Goal: Task Accomplishment & Management: Use online tool/utility

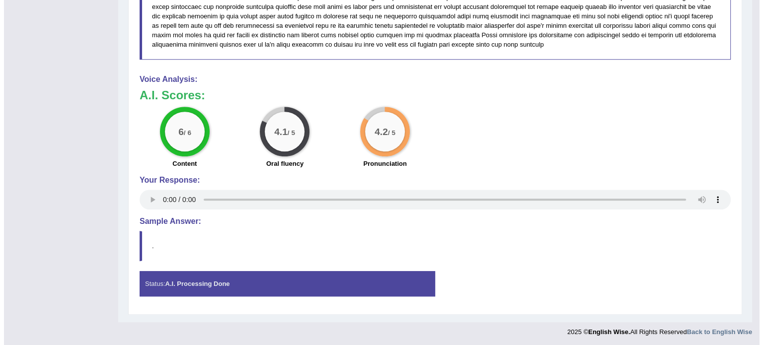
scroll to position [682, 0]
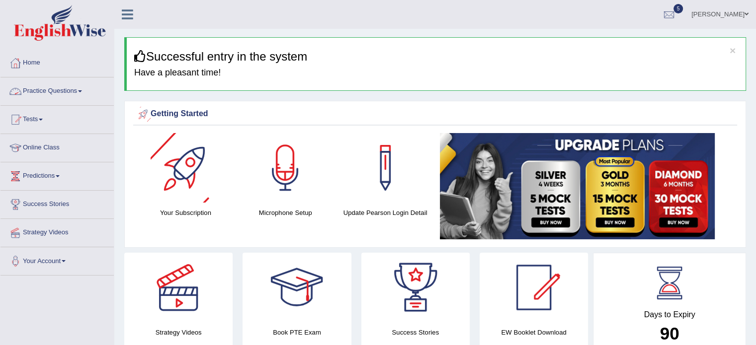
click at [76, 90] on link "Practice Questions" at bounding box center [56, 90] width 113 height 25
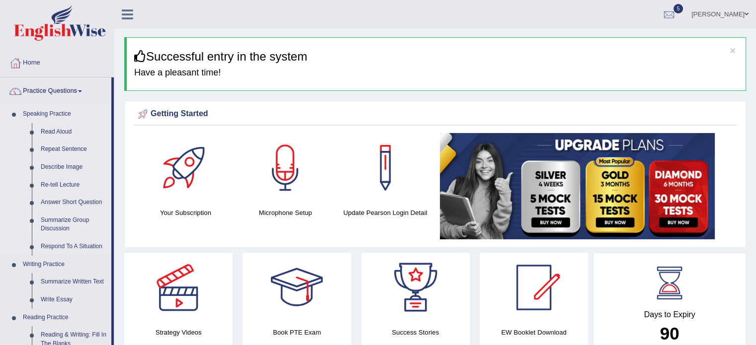
click at [70, 224] on link "Summarize Group Discussion" at bounding box center [73, 225] width 75 height 26
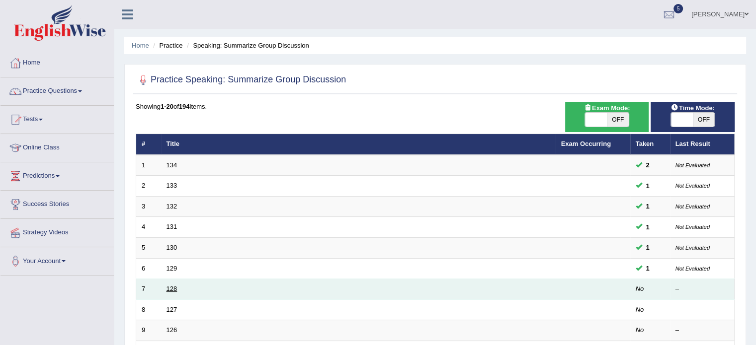
click at [173, 289] on link "128" at bounding box center [171, 288] width 11 height 7
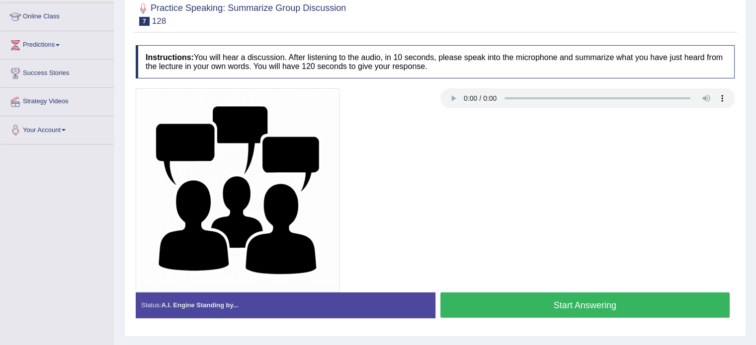
scroll to position [136, 0]
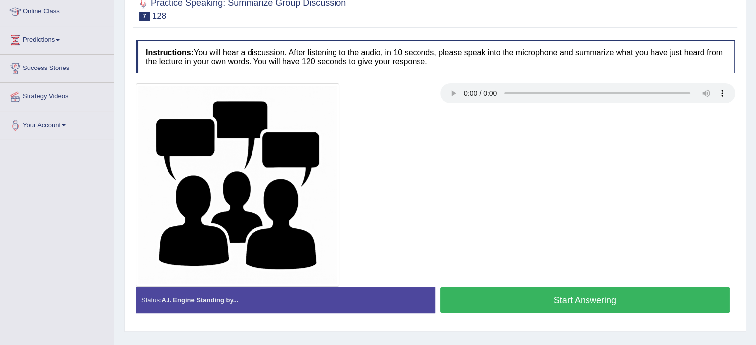
click at [606, 299] on button "Start Answering" at bounding box center [585, 300] width 290 height 25
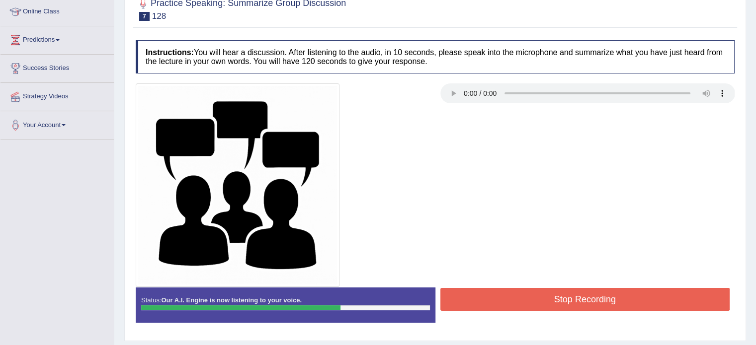
click at [606, 299] on button "Stop Recording" at bounding box center [585, 299] width 290 height 23
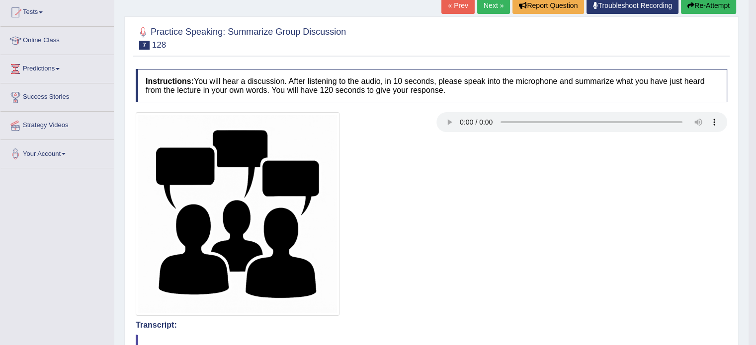
scroll to position [24, 0]
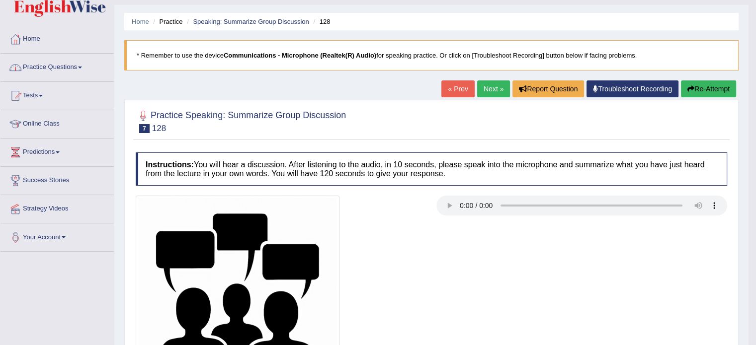
click at [60, 69] on link "Practice Questions" at bounding box center [56, 66] width 113 height 25
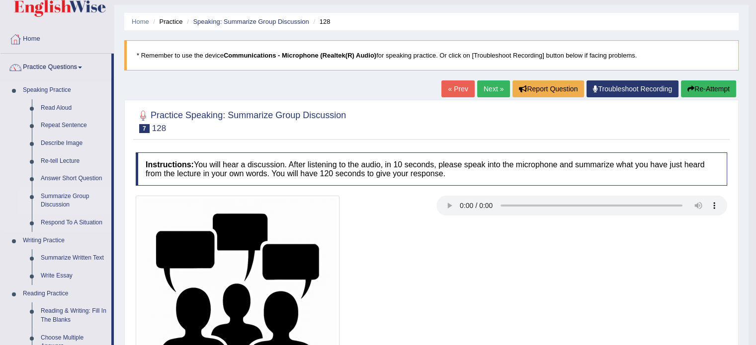
click at [63, 204] on link "Summarize Group Discussion" at bounding box center [73, 201] width 75 height 26
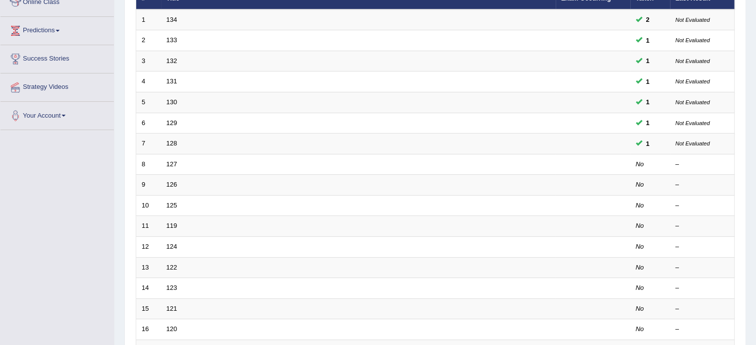
scroll to position [151, 0]
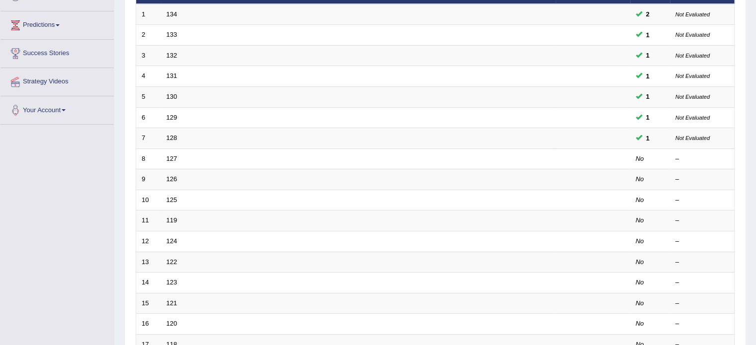
click at [755, 137] on html "Toggle navigation Home Practice Questions Speaking Practice Read Aloud Repeat S…" at bounding box center [378, 21] width 756 height 345
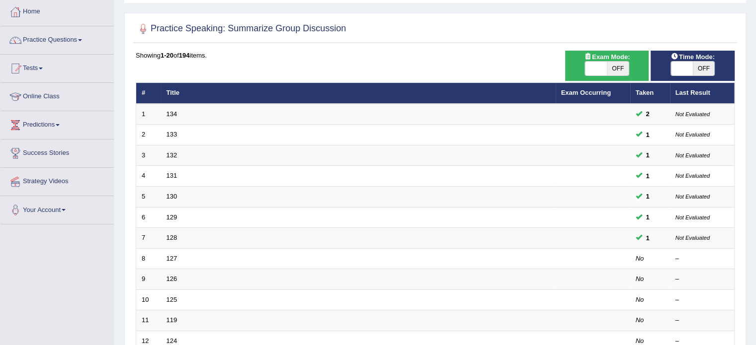
click at [702, 67] on span "OFF" at bounding box center [704, 69] width 22 height 14
checkbox input "true"
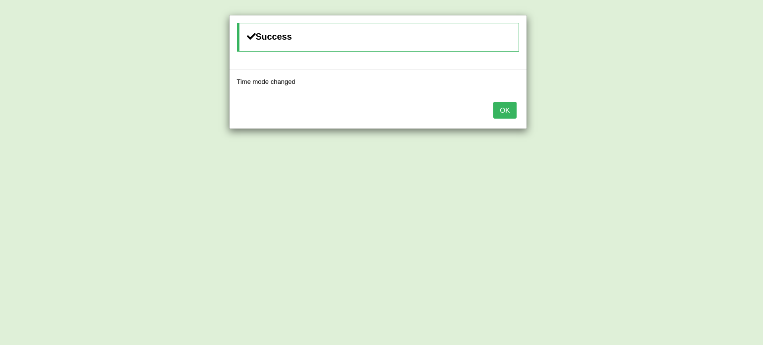
click at [493, 102] on button "OK" at bounding box center [504, 110] width 23 height 17
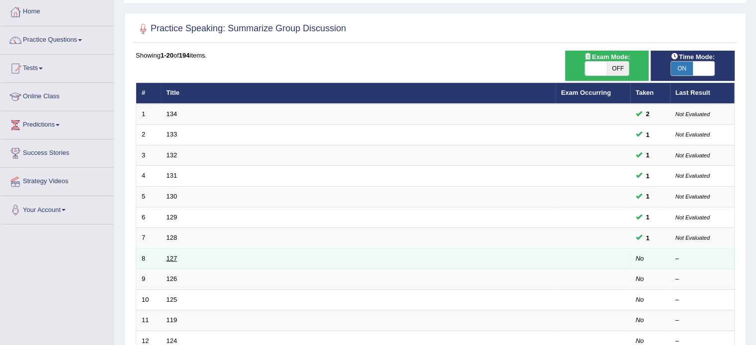
click at [171, 256] on link "127" at bounding box center [171, 258] width 11 height 7
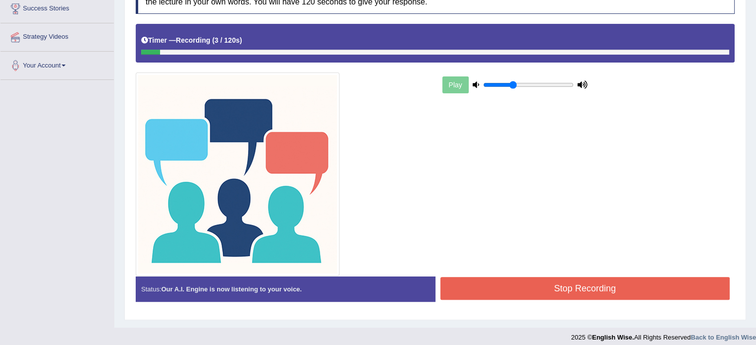
scroll to position [201, 0]
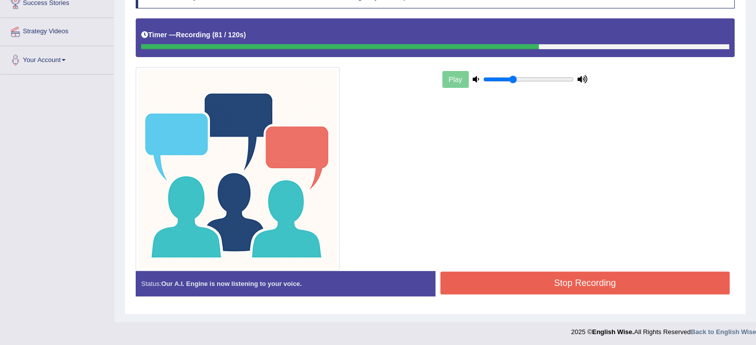
click at [611, 286] on button "Stop Recording" at bounding box center [585, 283] width 290 height 23
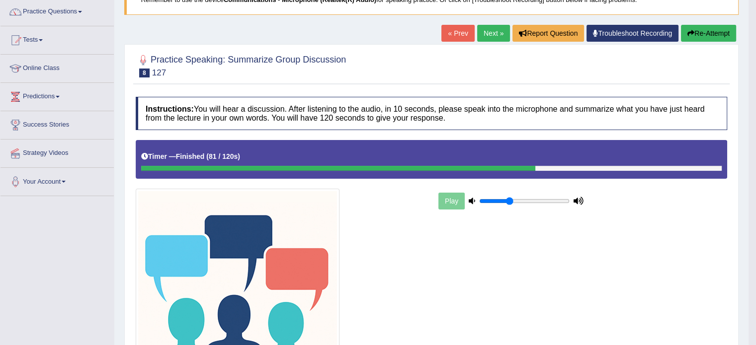
scroll to position [78, 0]
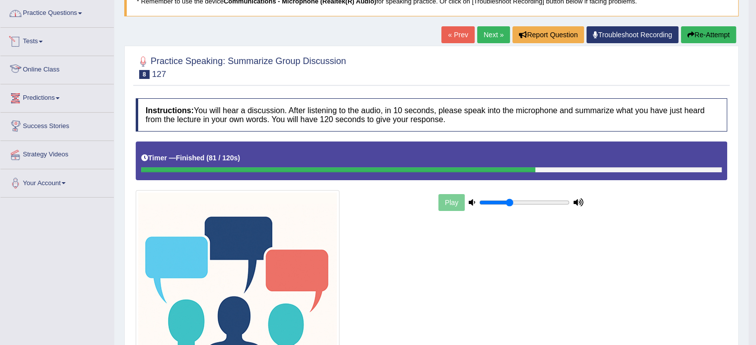
click at [52, 22] on link "Practice Questions" at bounding box center [56, 12] width 113 height 25
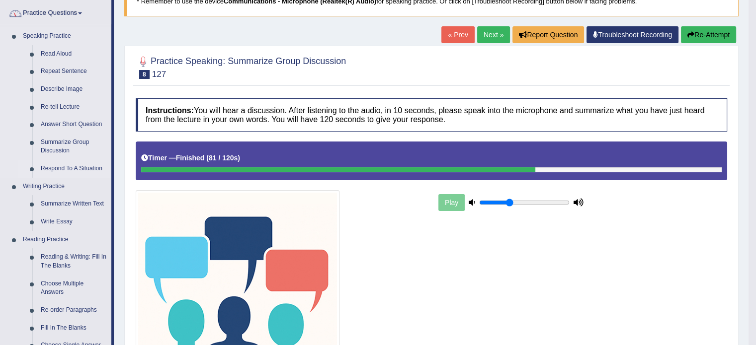
click at [49, 167] on link "Respond To A Situation" at bounding box center [73, 169] width 75 height 18
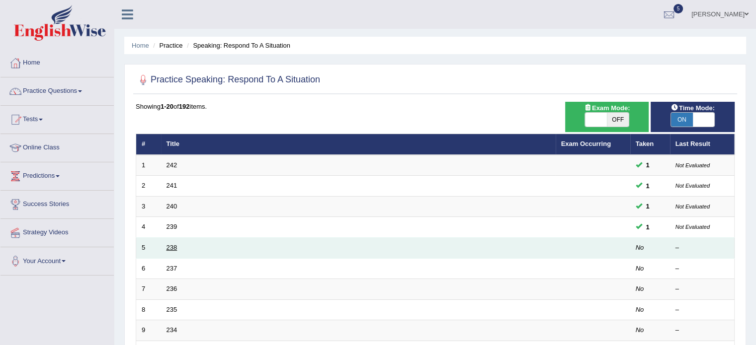
click at [167, 245] on link "238" at bounding box center [171, 247] width 11 height 7
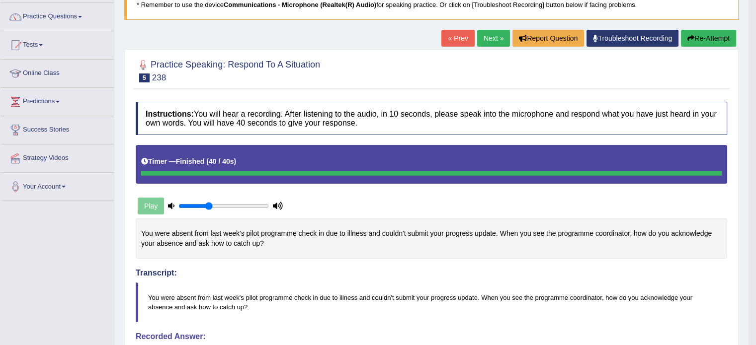
scroll to position [71, 0]
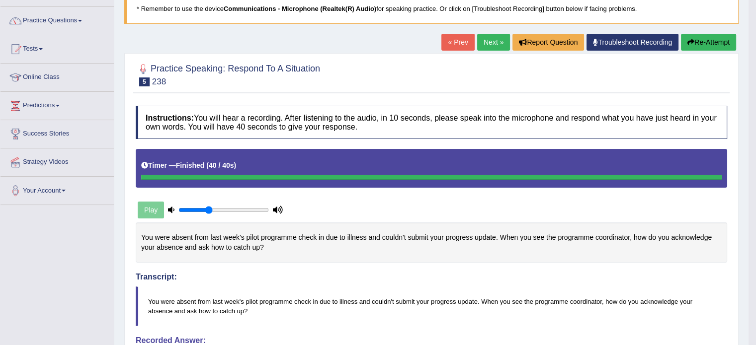
drag, startPoint x: 763, startPoint y: 118, endPoint x: 763, endPoint y: 178, distance: 60.6
click at [708, 47] on button "Re-Attempt" at bounding box center [708, 42] width 55 height 17
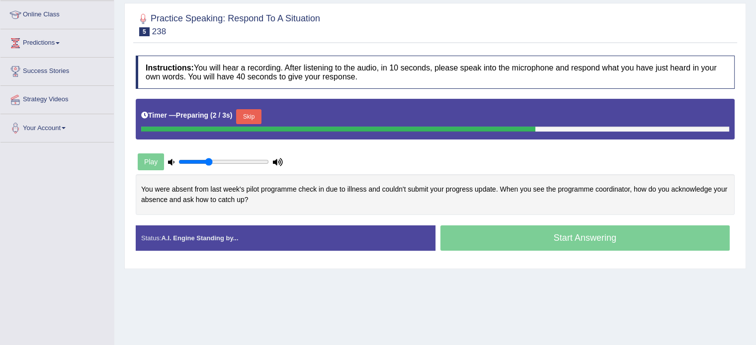
scroll to position [146, 0]
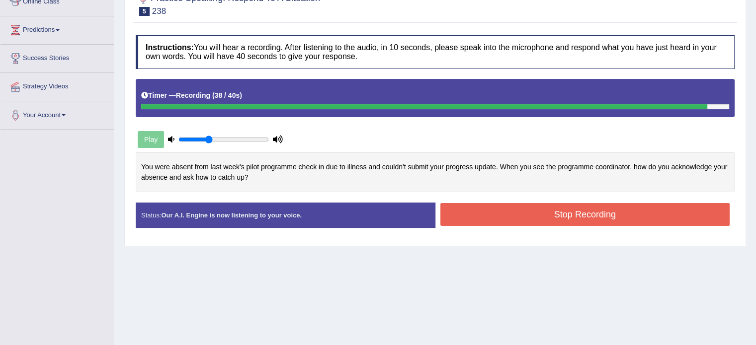
click at [564, 220] on button "Stop Recording" at bounding box center [585, 214] width 290 height 23
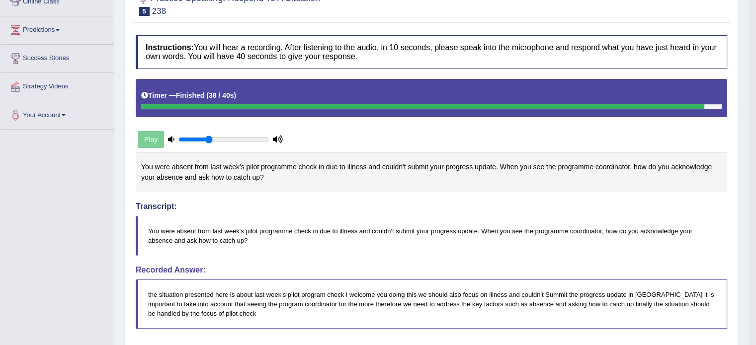
drag, startPoint x: 763, startPoint y: 75, endPoint x: 763, endPoint y: 171, distance: 95.9
click at [755, 171] on html "Toggle navigation Home Practice Questions Speaking Practice Read Aloud Repeat S…" at bounding box center [378, 26] width 756 height 345
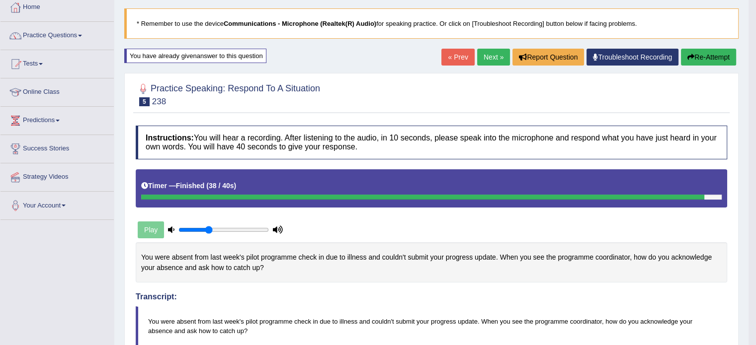
scroll to position [47, 0]
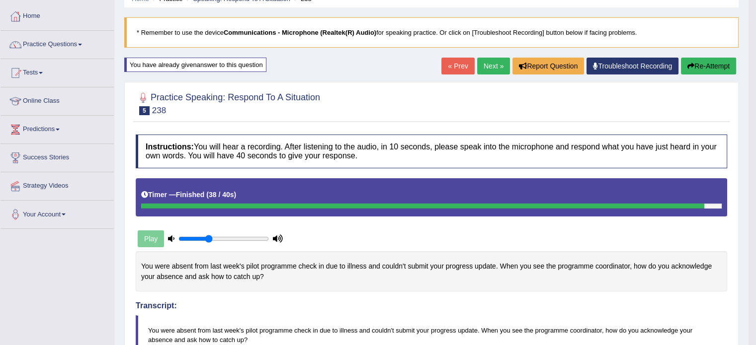
click at [706, 70] on button "Re-Attempt" at bounding box center [708, 66] width 55 height 17
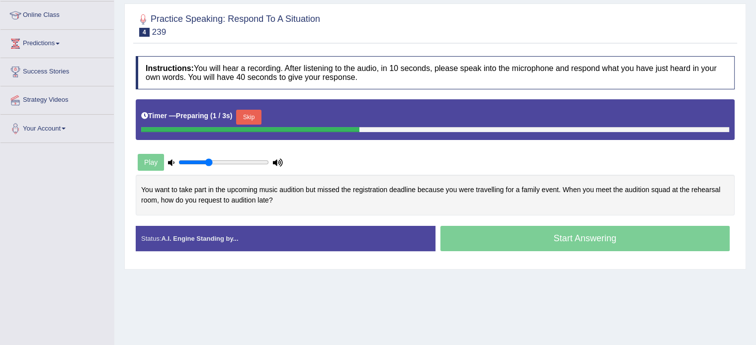
scroll to position [139, 0]
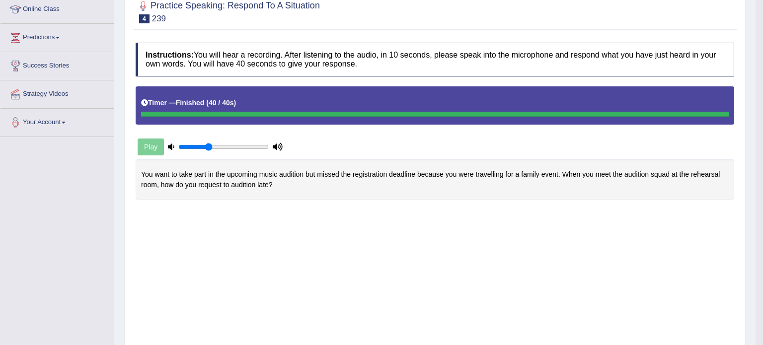
click at [504, 207] on body "Toggle navigation Home Practice Questions Speaking Practice Read Aloud Repeat S…" at bounding box center [381, 33] width 763 height 345
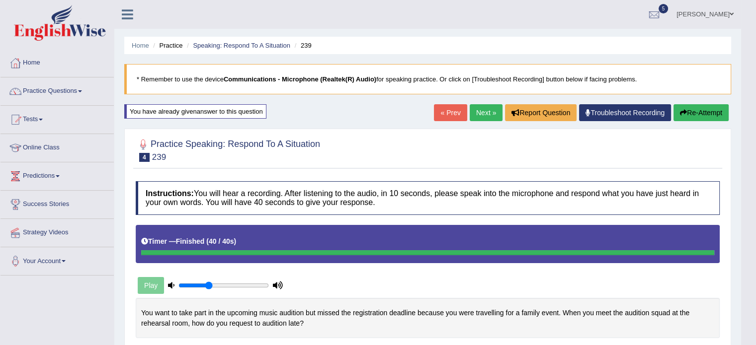
scroll to position [0, 0]
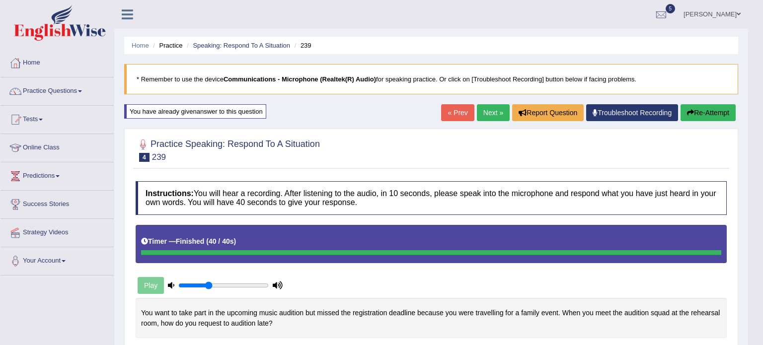
drag, startPoint x: 763, startPoint y: 64, endPoint x: 763, endPoint y: 107, distance: 43.7
click at [755, 107] on html "Toggle navigation Home Practice Questions Speaking Practice Read Aloud Repeat S…" at bounding box center [381, 172] width 763 height 345
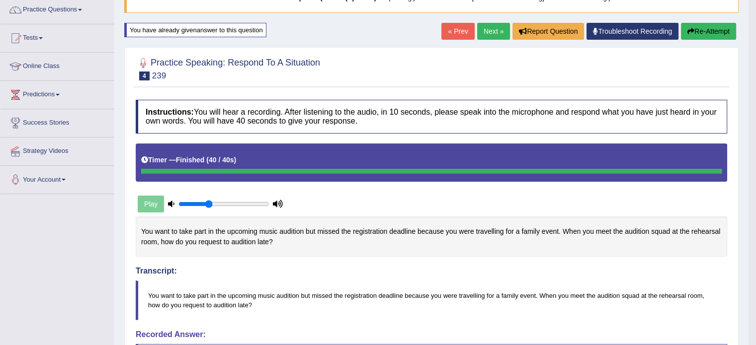
scroll to position [74, 0]
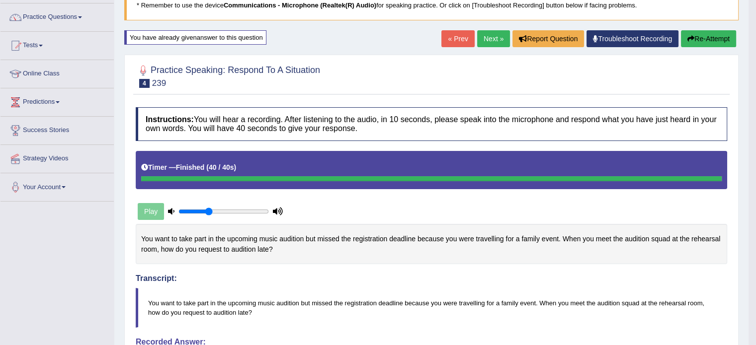
click at [696, 41] on button "Re-Attempt" at bounding box center [708, 38] width 55 height 17
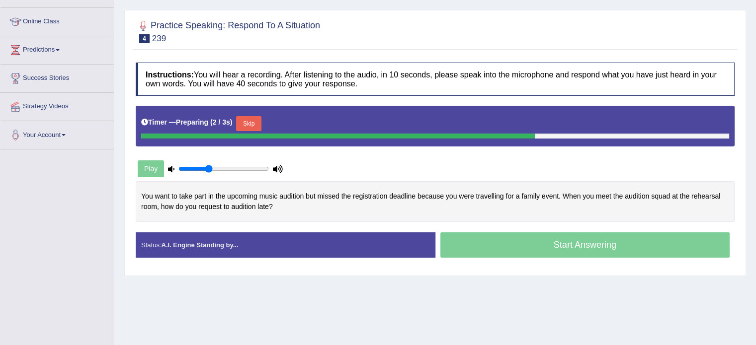
click at [253, 127] on button "Skip" at bounding box center [248, 123] width 25 height 15
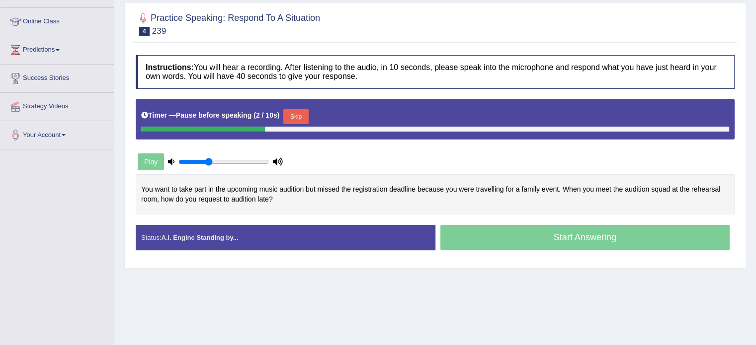
click at [300, 123] on div "Skip" at bounding box center [295, 117] width 25 height 17
click at [299, 118] on button "Skip" at bounding box center [295, 116] width 25 height 15
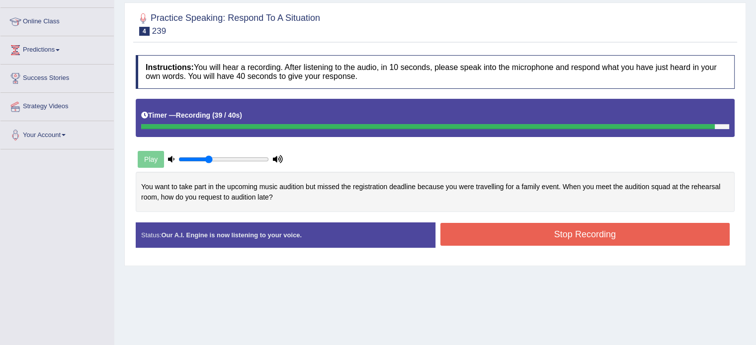
click at [513, 228] on button "Stop Recording" at bounding box center [585, 234] width 290 height 23
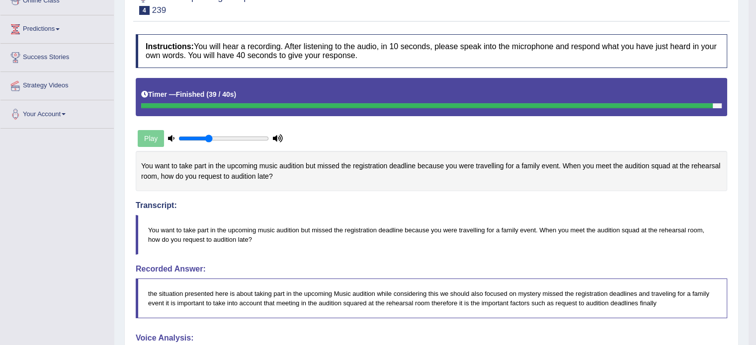
drag, startPoint x: 763, startPoint y: 87, endPoint x: 763, endPoint y: 177, distance: 90.0
click at [755, 177] on html "Toggle navigation Home Practice Questions Speaking Practice Read Aloud Repeat S…" at bounding box center [378, 25] width 756 height 345
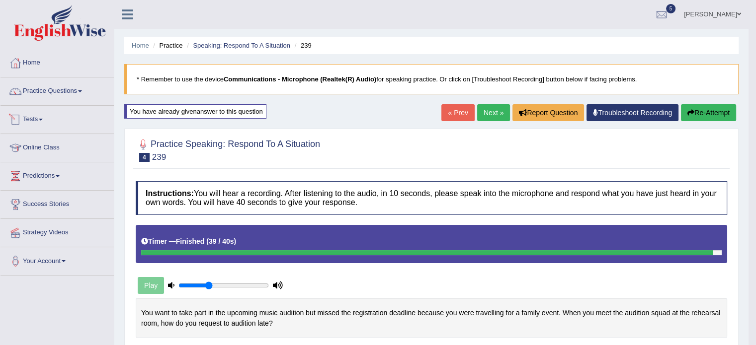
click at [31, 123] on link "Tests" at bounding box center [56, 118] width 113 height 25
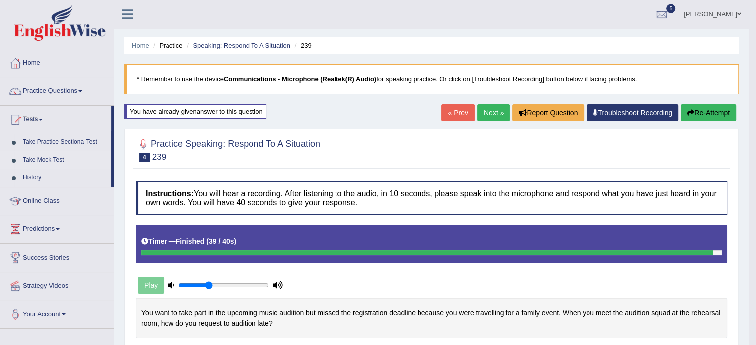
click at [40, 157] on link "Take Mock Test" at bounding box center [64, 161] width 93 height 18
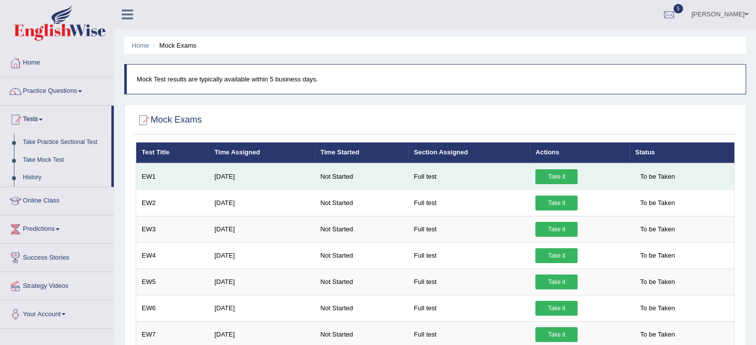
click at [557, 174] on link "Take it" at bounding box center [556, 176] width 42 height 15
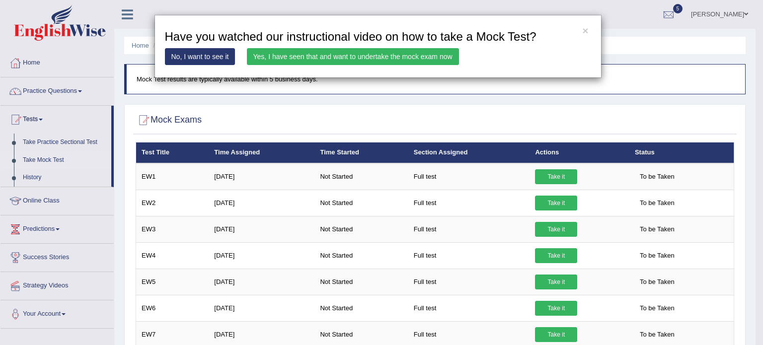
click at [366, 56] on link "Yes, I have seen that and want to undertake the mock exam now" at bounding box center [353, 56] width 212 height 17
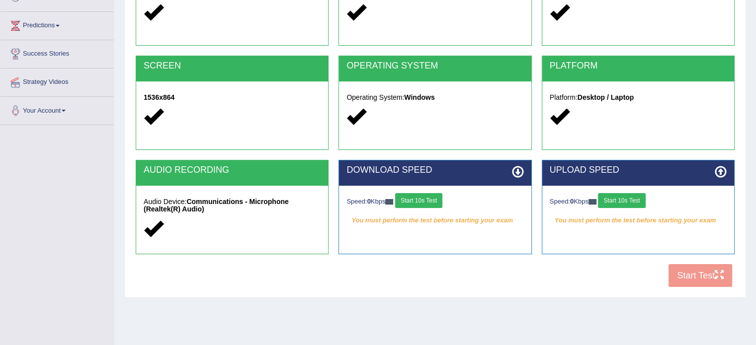
scroll to position [153, 0]
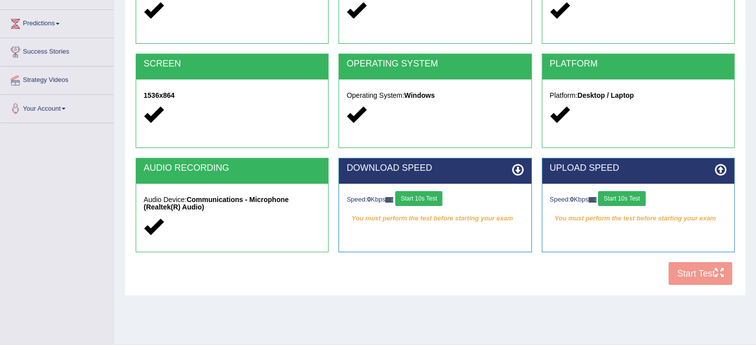
click at [440, 194] on button "Start 10s Test" at bounding box center [418, 198] width 47 height 15
click at [636, 199] on button "Start 10s Test" at bounding box center [621, 198] width 47 height 15
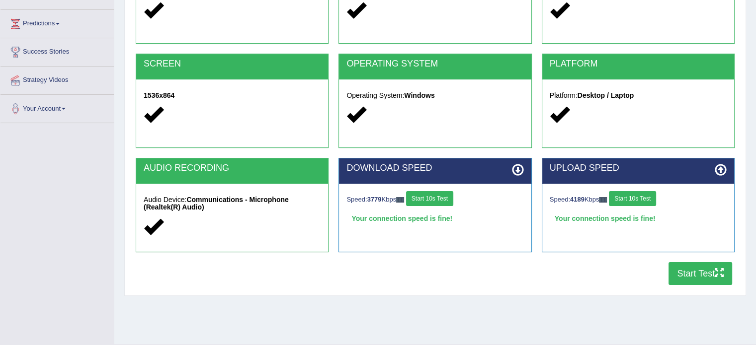
click at [693, 278] on button "Start Test" at bounding box center [700, 273] width 64 height 23
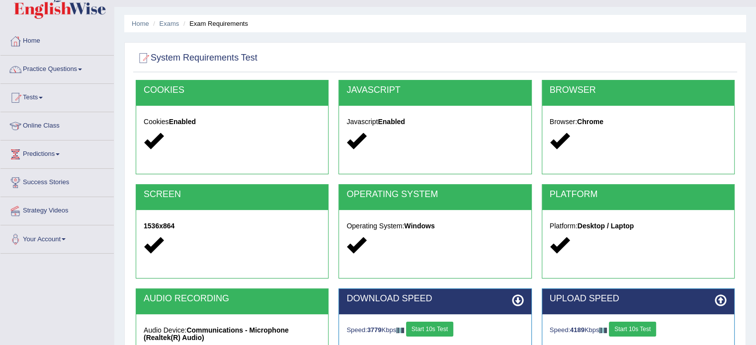
scroll to position [0, 0]
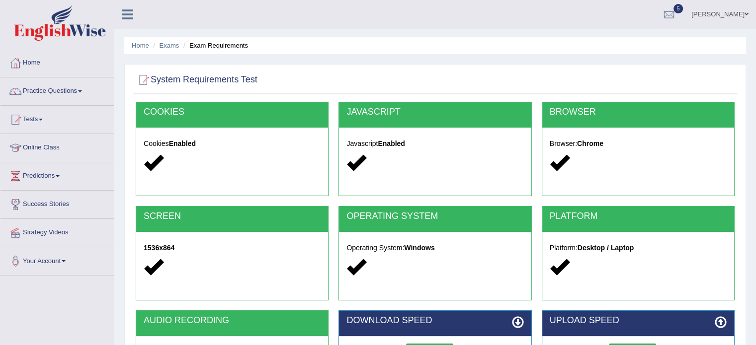
click at [35, 71] on link "Home" at bounding box center [56, 61] width 113 height 25
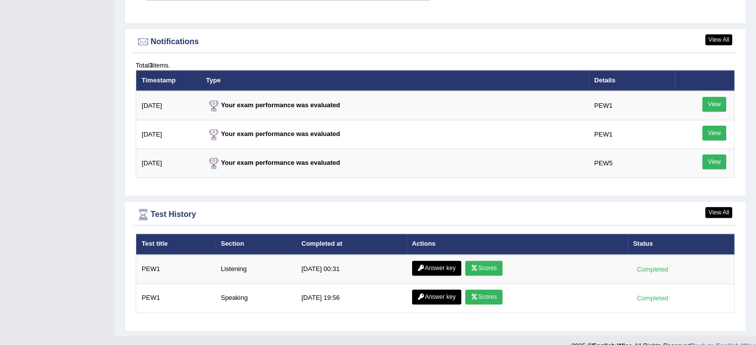
scroll to position [1196, 0]
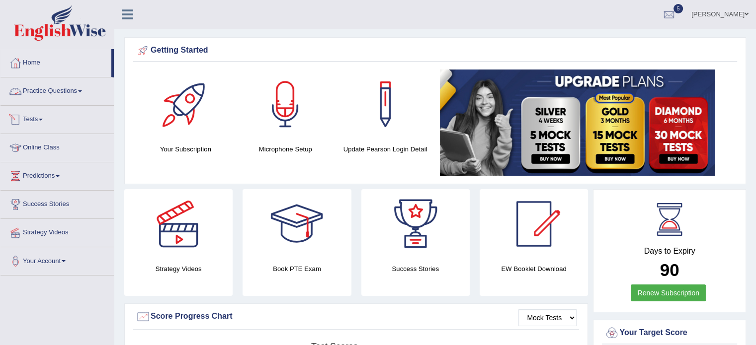
click at [80, 96] on link "Practice Questions" at bounding box center [56, 90] width 113 height 25
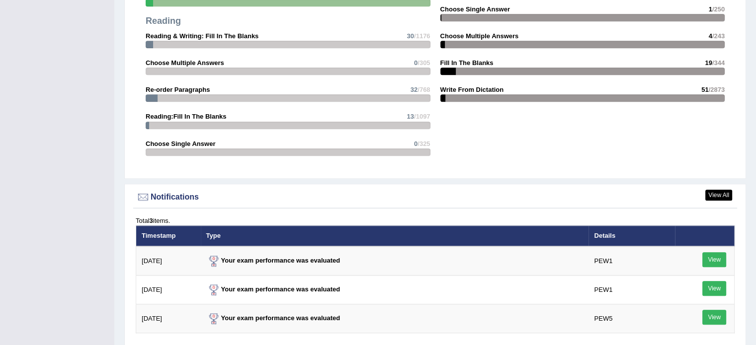
scroll to position [1044, 0]
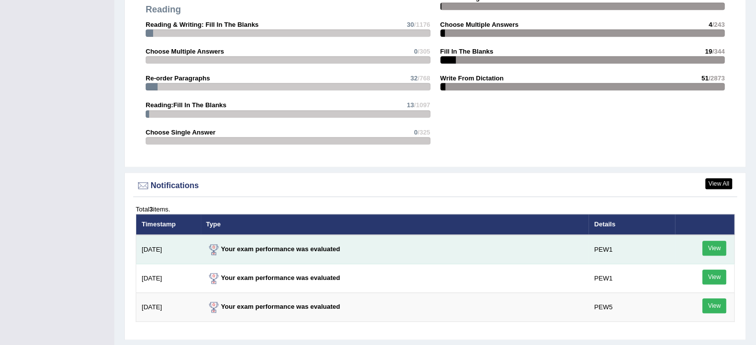
click at [720, 242] on link "View" at bounding box center [714, 248] width 24 height 15
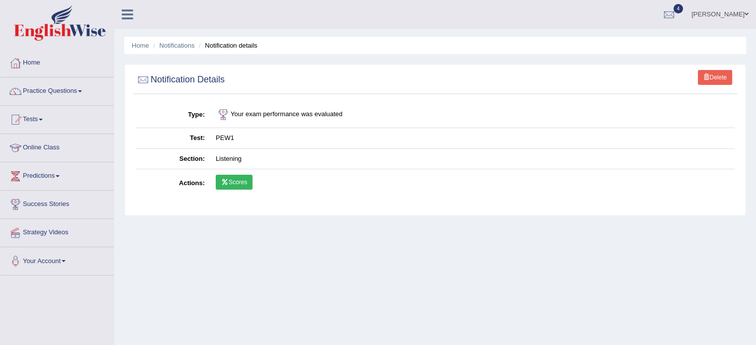
click at [220, 180] on link "Scores" at bounding box center [234, 182] width 37 height 15
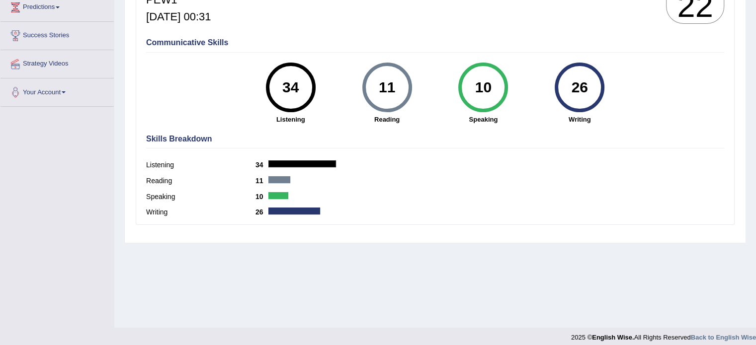
scroll to position [171, 0]
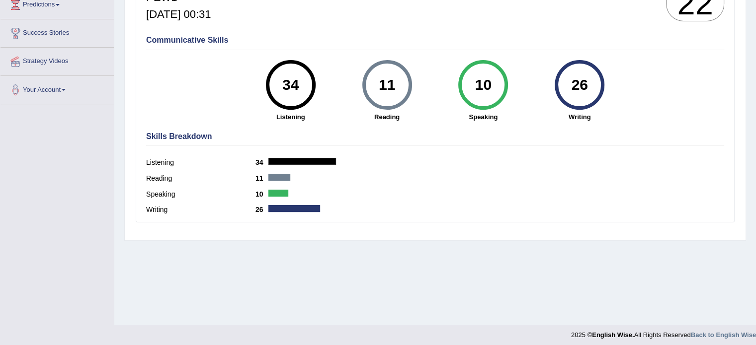
click at [332, 159] on div at bounding box center [302, 161] width 68 height 7
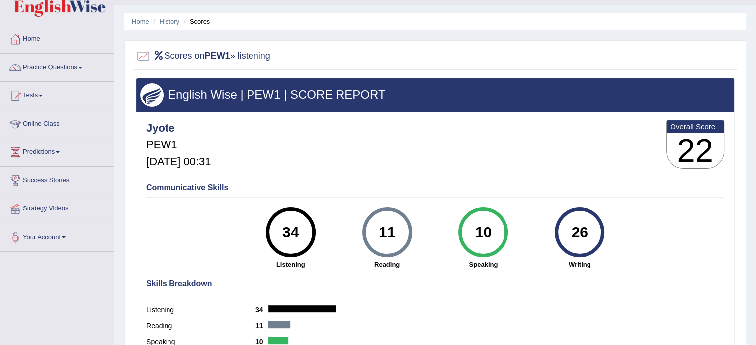
scroll to position [0, 0]
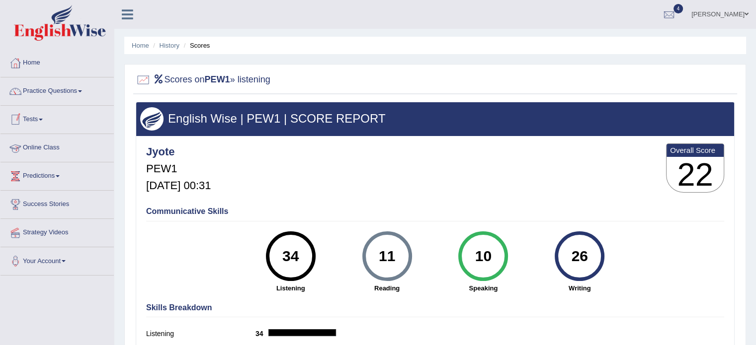
click at [34, 115] on link "Tests" at bounding box center [56, 118] width 113 height 25
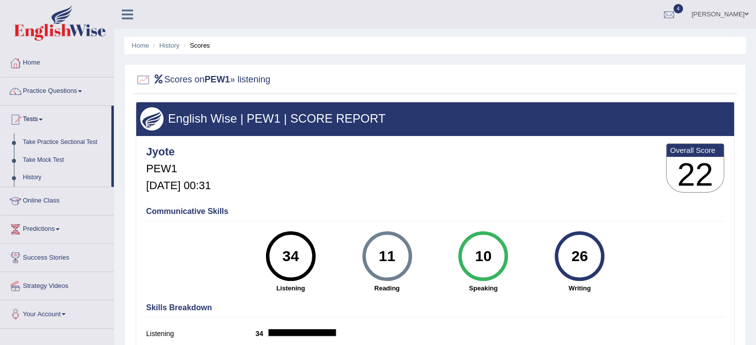
click at [43, 143] on link "Take Practice Sectional Test" at bounding box center [64, 143] width 93 height 18
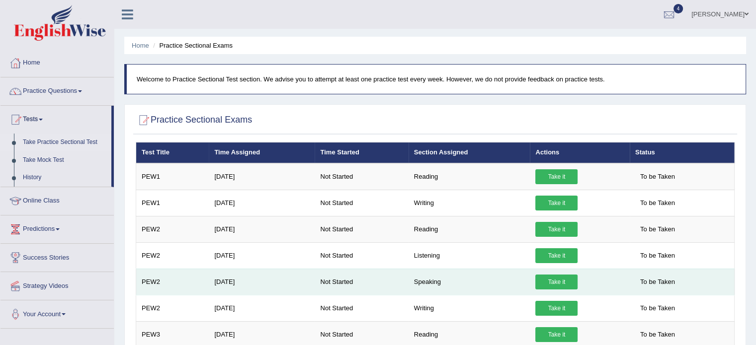
click at [567, 283] on link "Take it" at bounding box center [556, 282] width 42 height 15
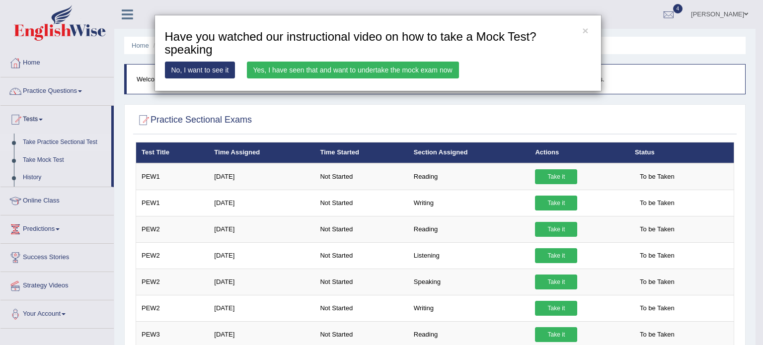
click at [353, 73] on link "Yes, I have seen that and want to undertake the mock exam now" at bounding box center [353, 70] width 212 height 17
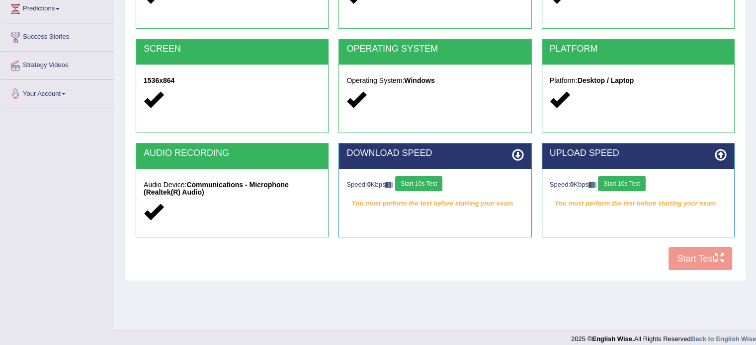
scroll to position [170, 0]
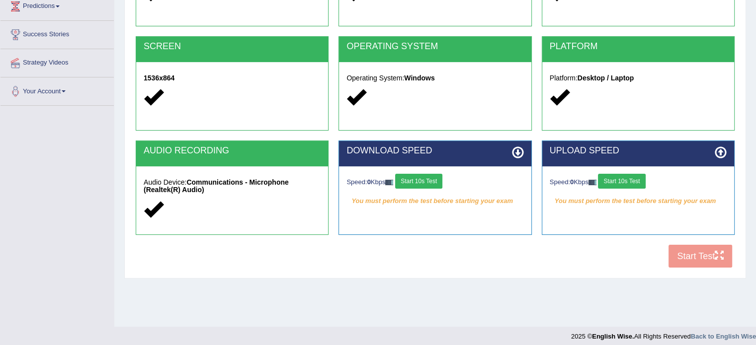
click at [429, 178] on button "Start 10s Test" at bounding box center [418, 181] width 47 height 15
click at [617, 183] on div "Speed: 0 Kbps Start 10s Test" at bounding box center [638, 182] width 177 height 17
click at [632, 177] on button "Start 10s Test" at bounding box center [621, 181] width 47 height 15
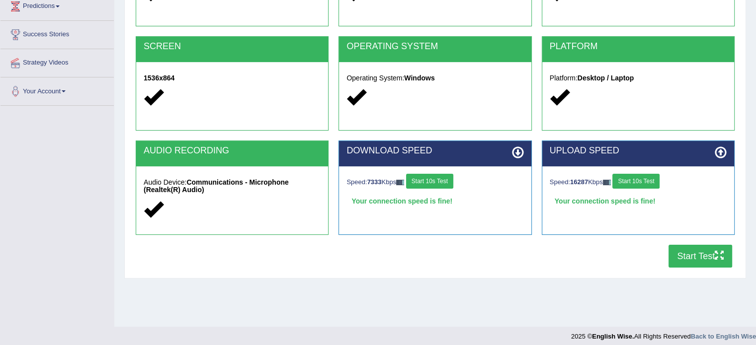
click at [712, 260] on button "Start Test" at bounding box center [700, 256] width 64 height 23
